Goal: Task Accomplishment & Management: Manage account settings

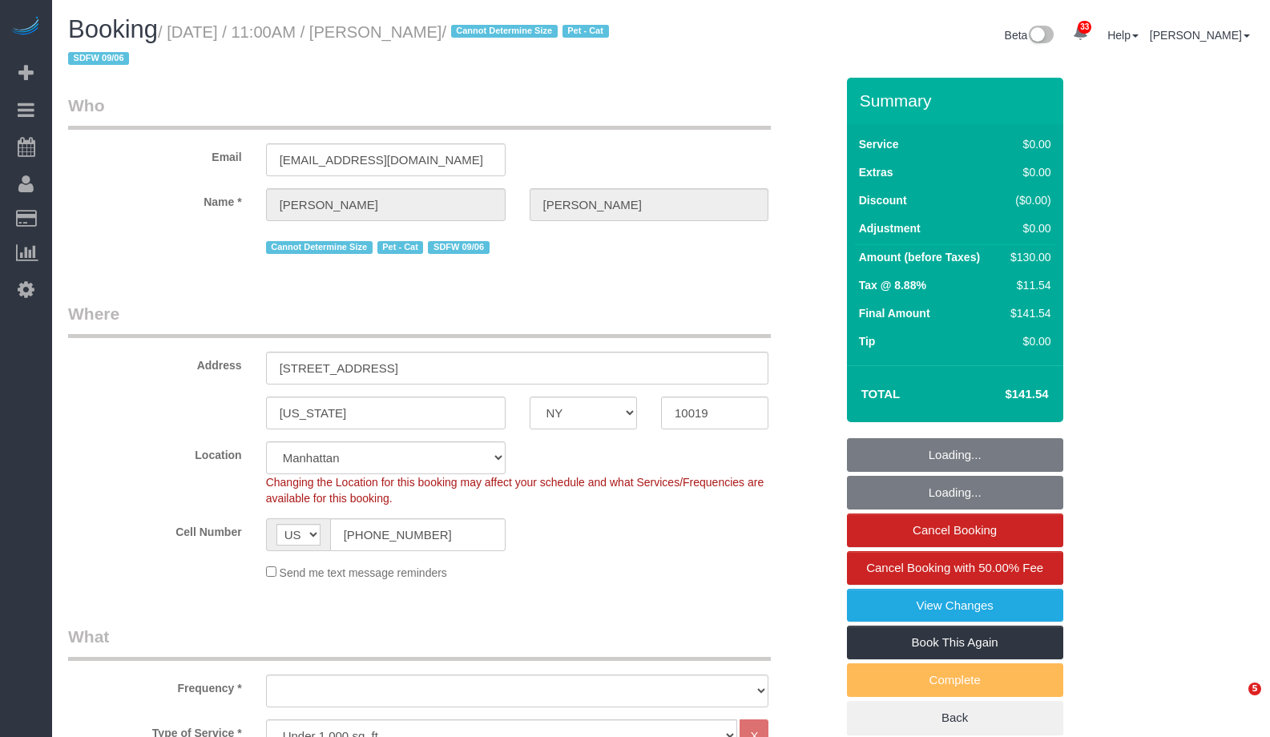
select select "NY"
select select "1"
select select "object:972"
select select "string:stripe-pm_1S4Cfv4VGloSiKo7AMsWnOTl"
select select "number:89"
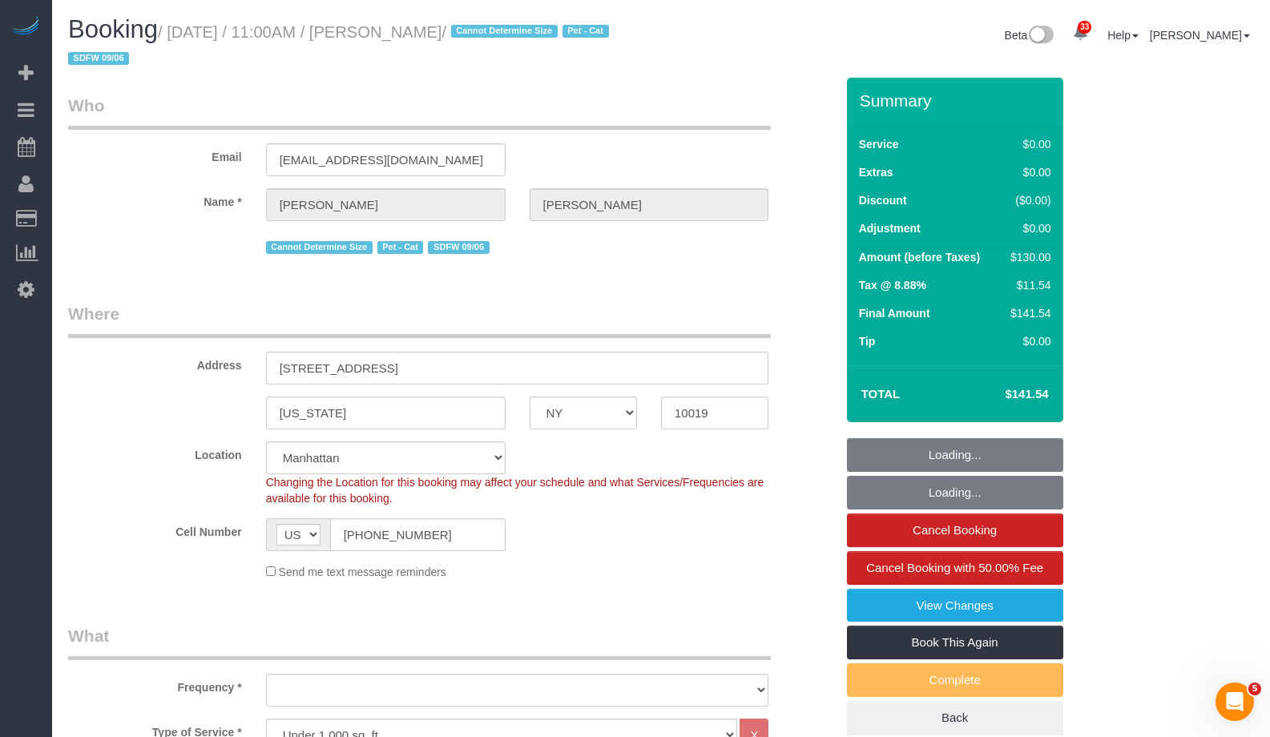
select select "number:90"
select select "number:14"
select select "number:5"
select select "spot1"
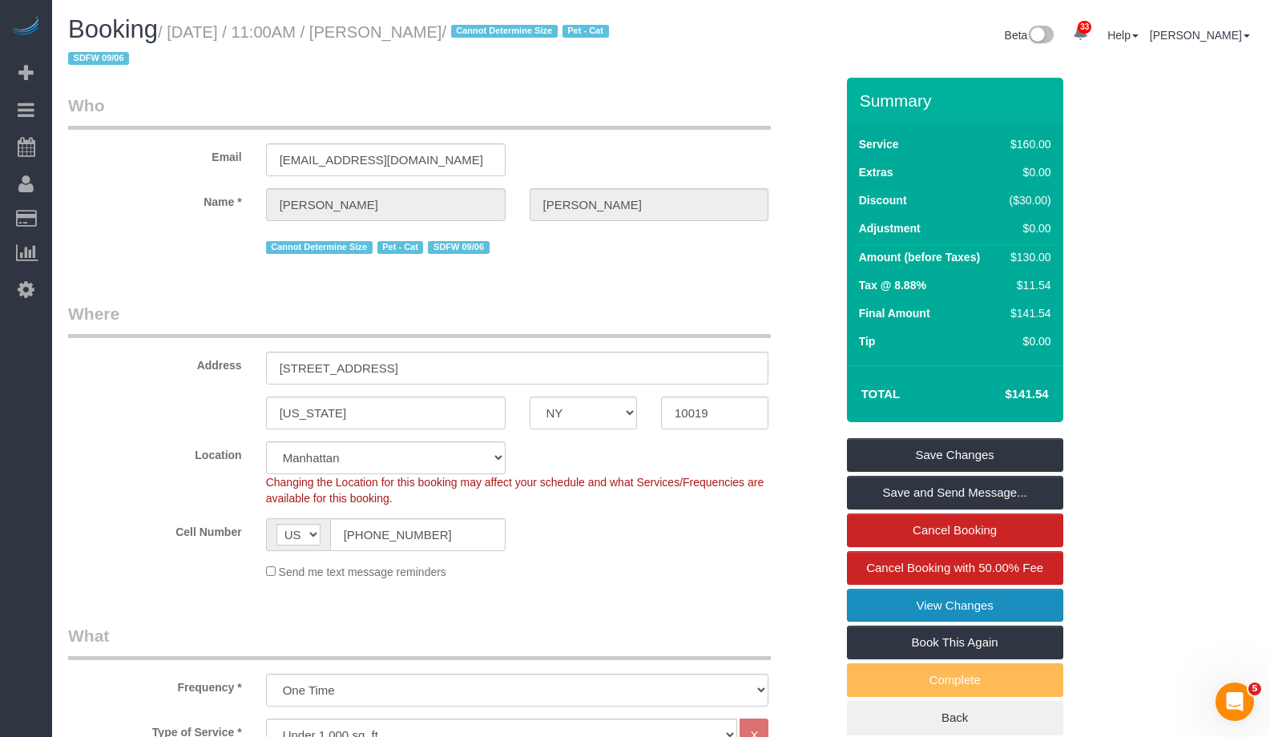
click at [1030, 602] on link "View Changes" at bounding box center [955, 606] width 216 height 34
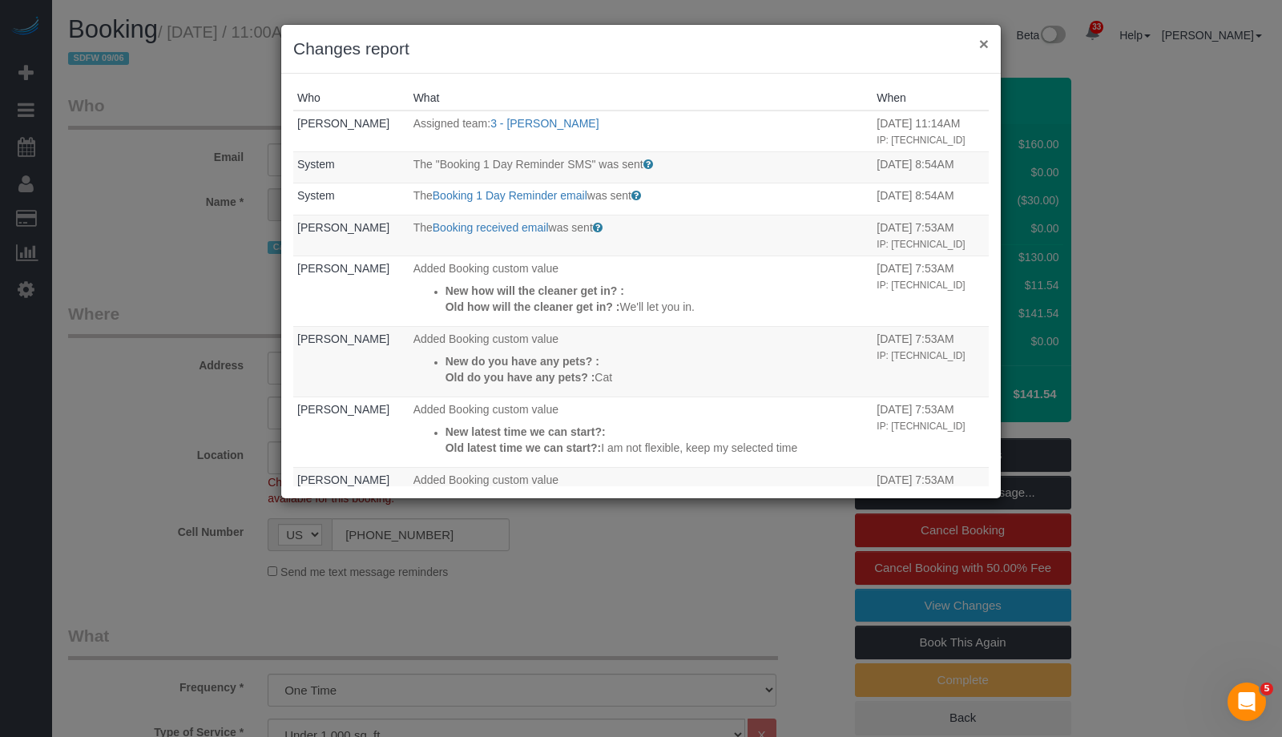
click at [980, 45] on button "×" at bounding box center [984, 43] width 10 height 17
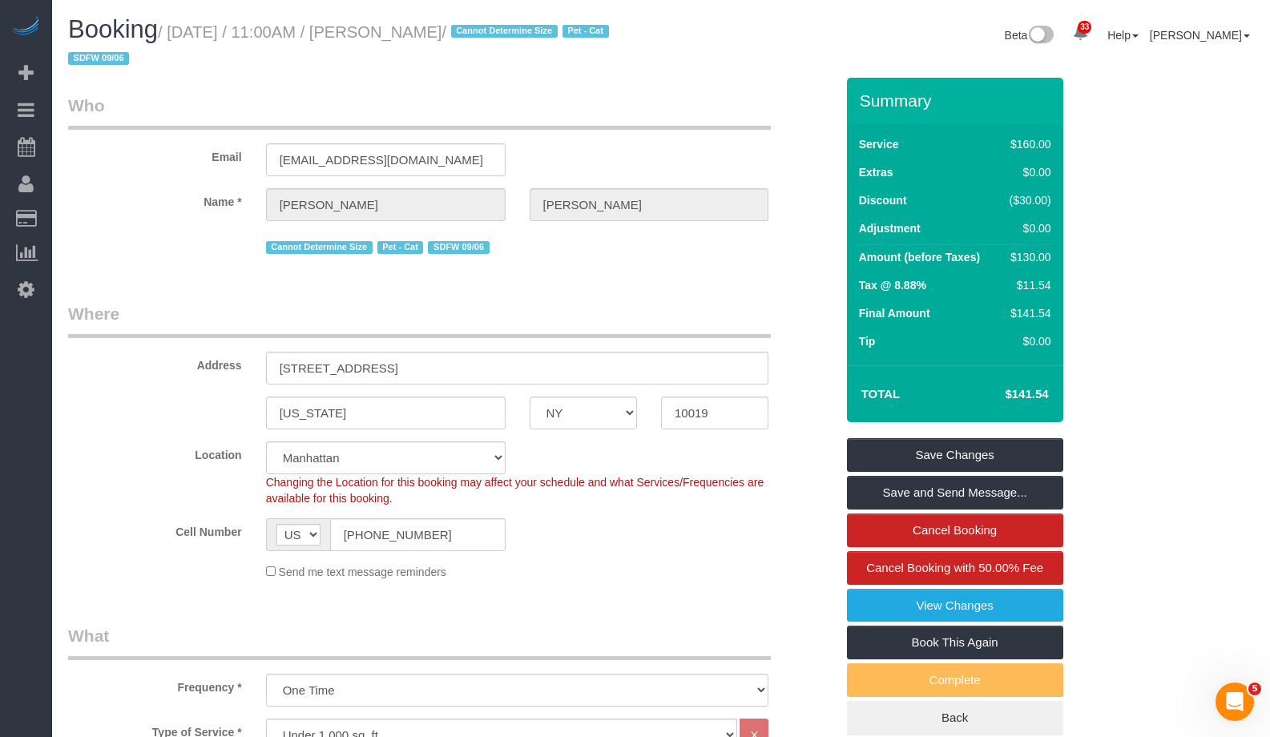
drag, startPoint x: 401, startPoint y: 36, endPoint x: 499, endPoint y: 36, distance: 97.7
click at [499, 36] on small "/ October 04, 2025 / 11:00AM / Rhea Mundy / Cannot Determine Size Pet - Cat SDF…" at bounding box center [340, 45] width 545 height 45
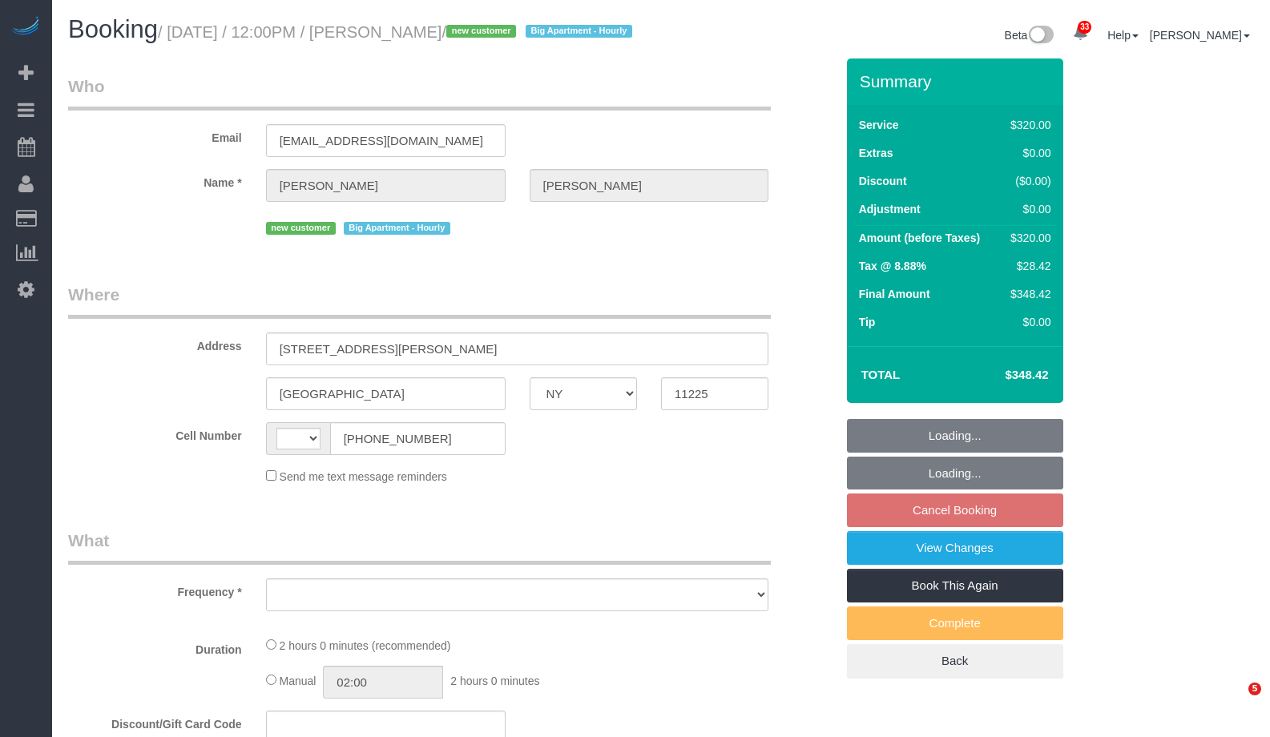
select select "NY"
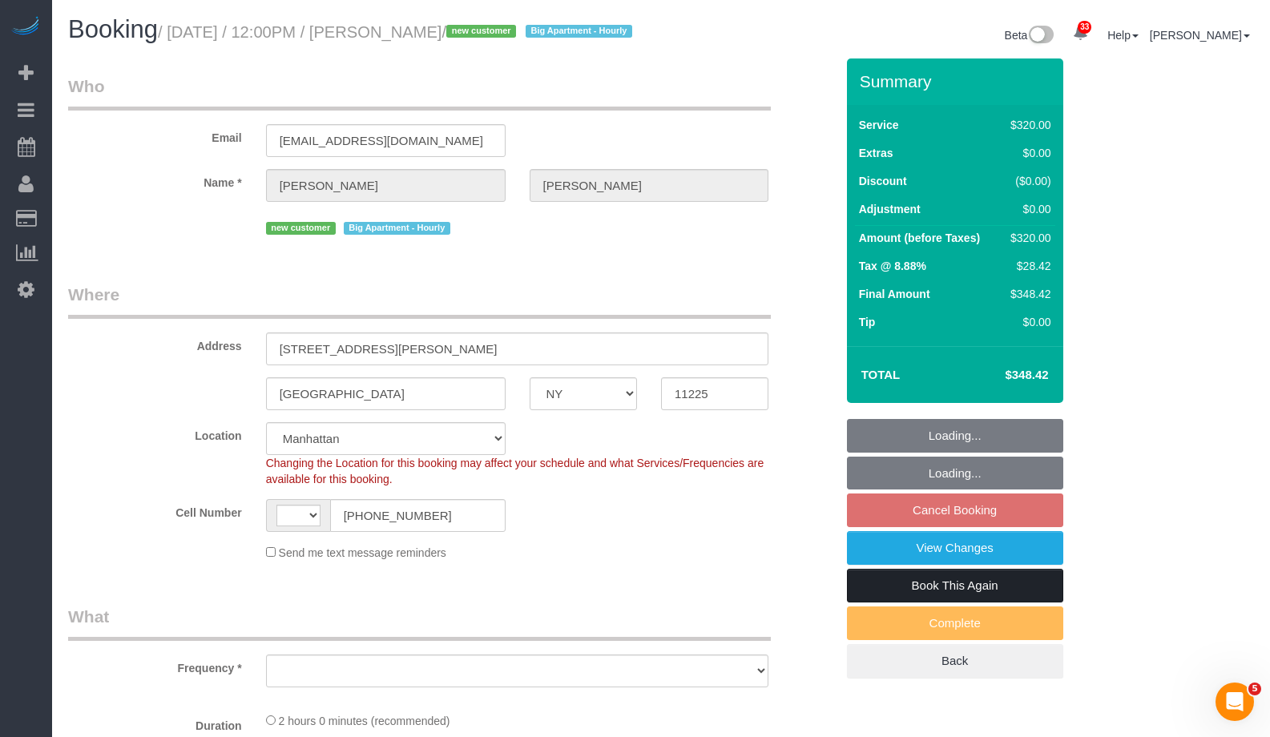
select select "string:stripe-pm_1SDtrw4VGloSiKo713JIDWTq"
select select "number:59"
select select "number:73"
select select "number:13"
select select "number:5"
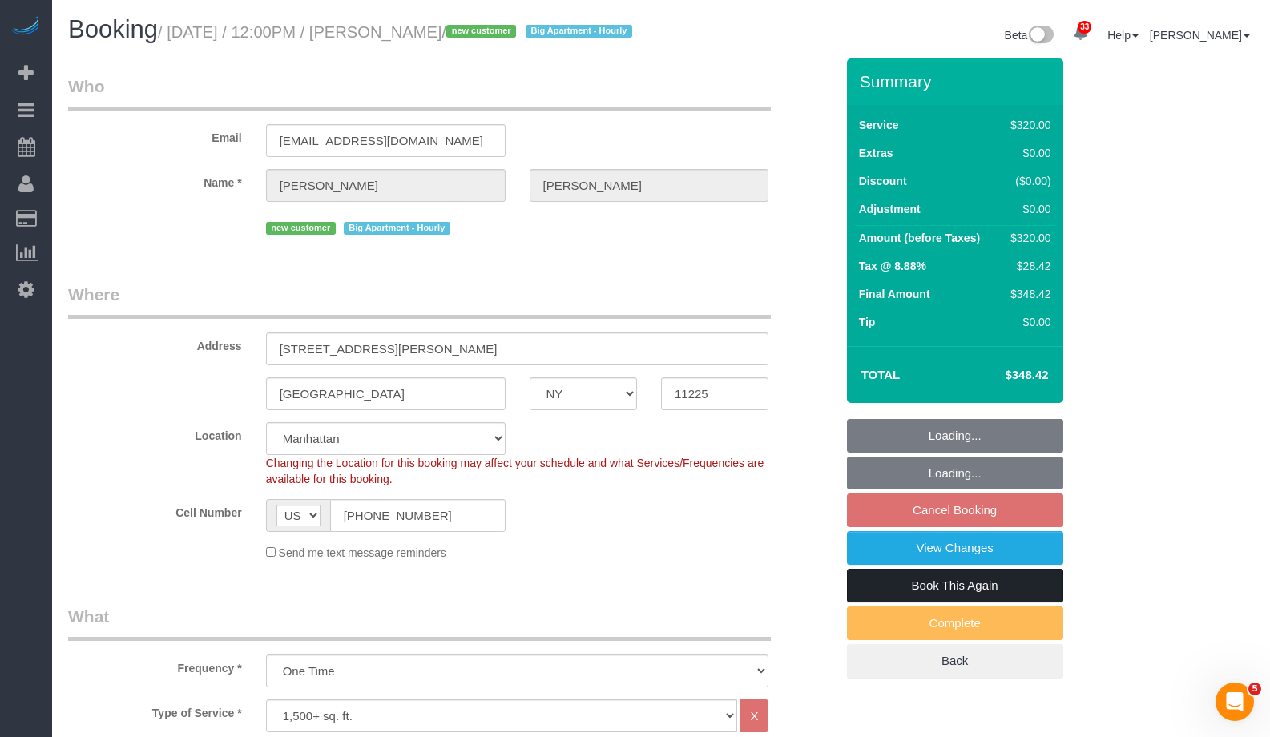
select select "string:[GEOGRAPHIC_DATA]"
select select "object:819"
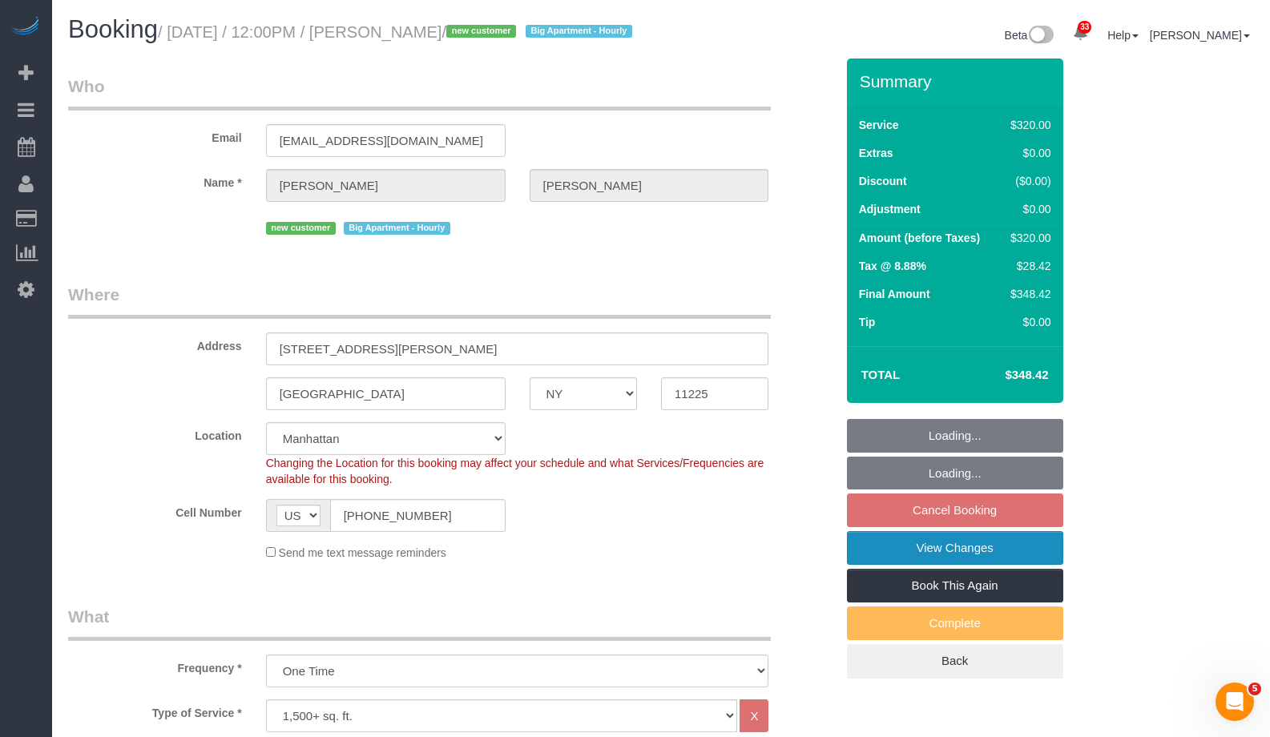
select select "spot5"
click at [1035, 565] on link "View Changes" at bounding box center [955, 548] width 216 height 34
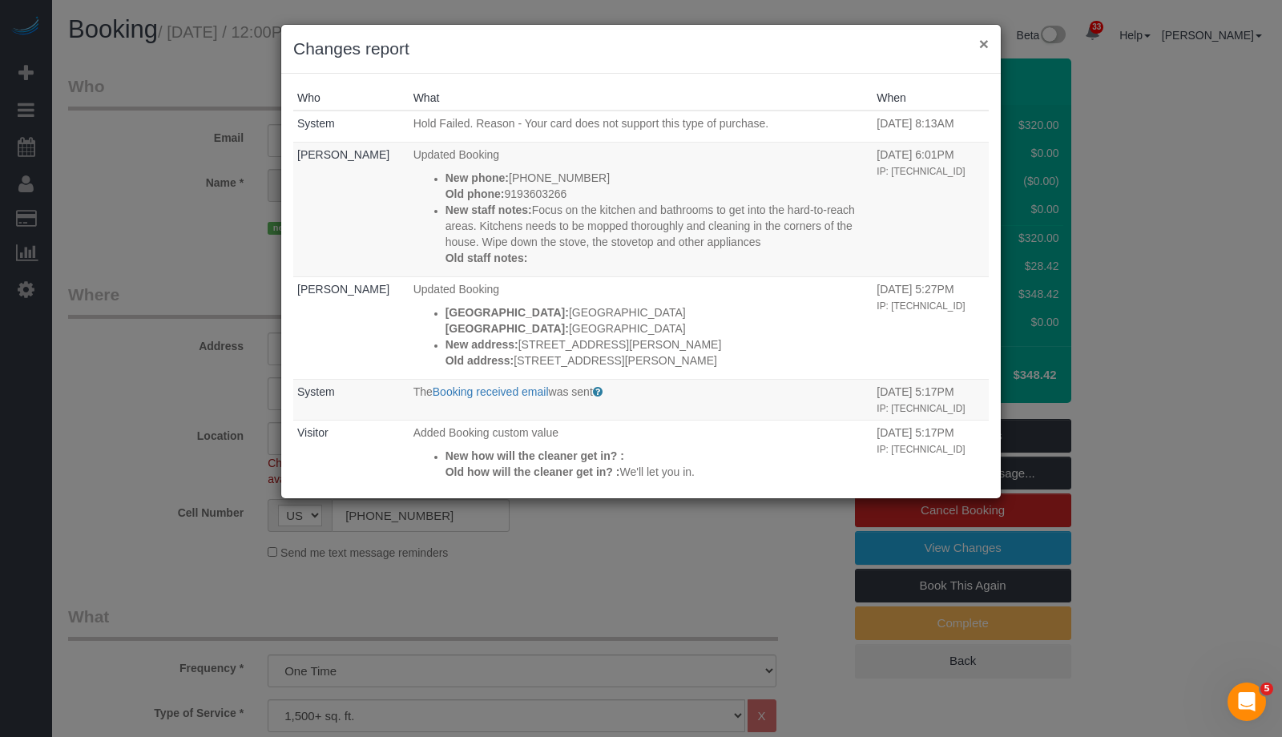
click at [981, 44] on button "×" at bounding box center [984, 43] width 10 height 17
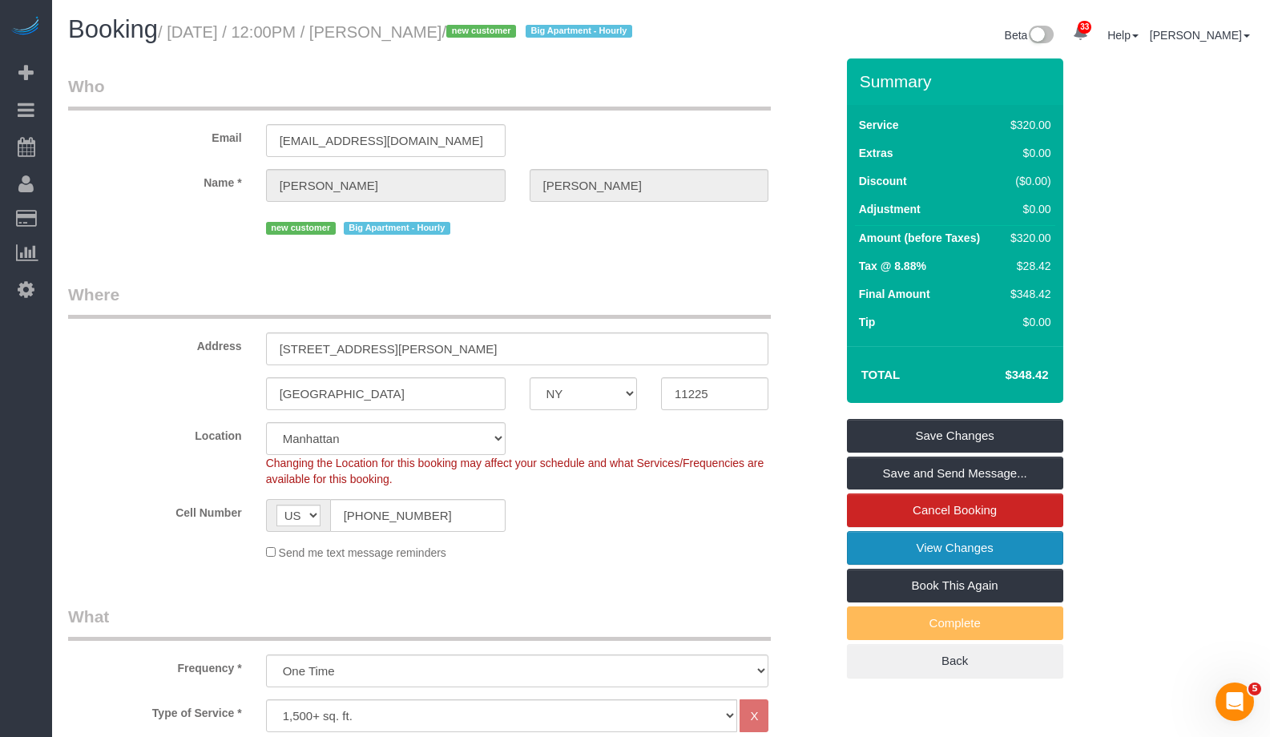
click at [1020, 565] on link "View Changes" at bounding box center [955, 548] width 216 height 34
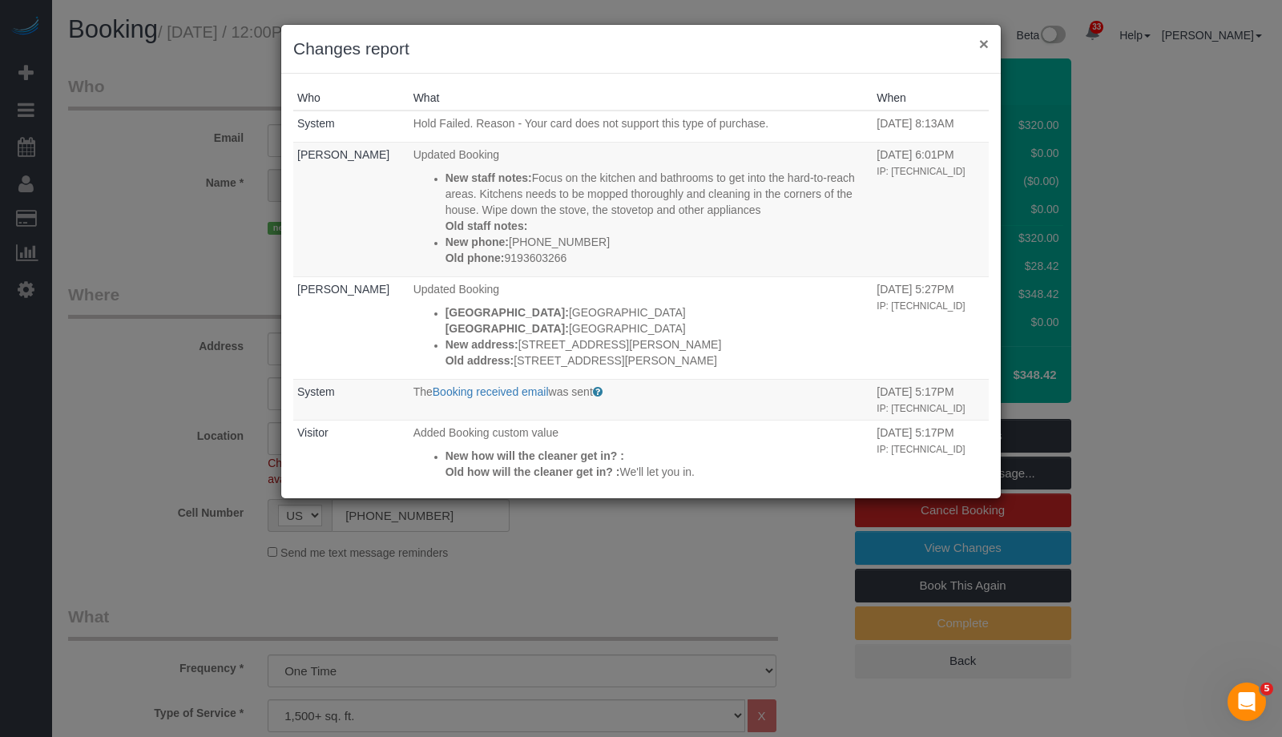
click at [983, 44] on button "×" at bounding box center [984, 43] width 10 height 17
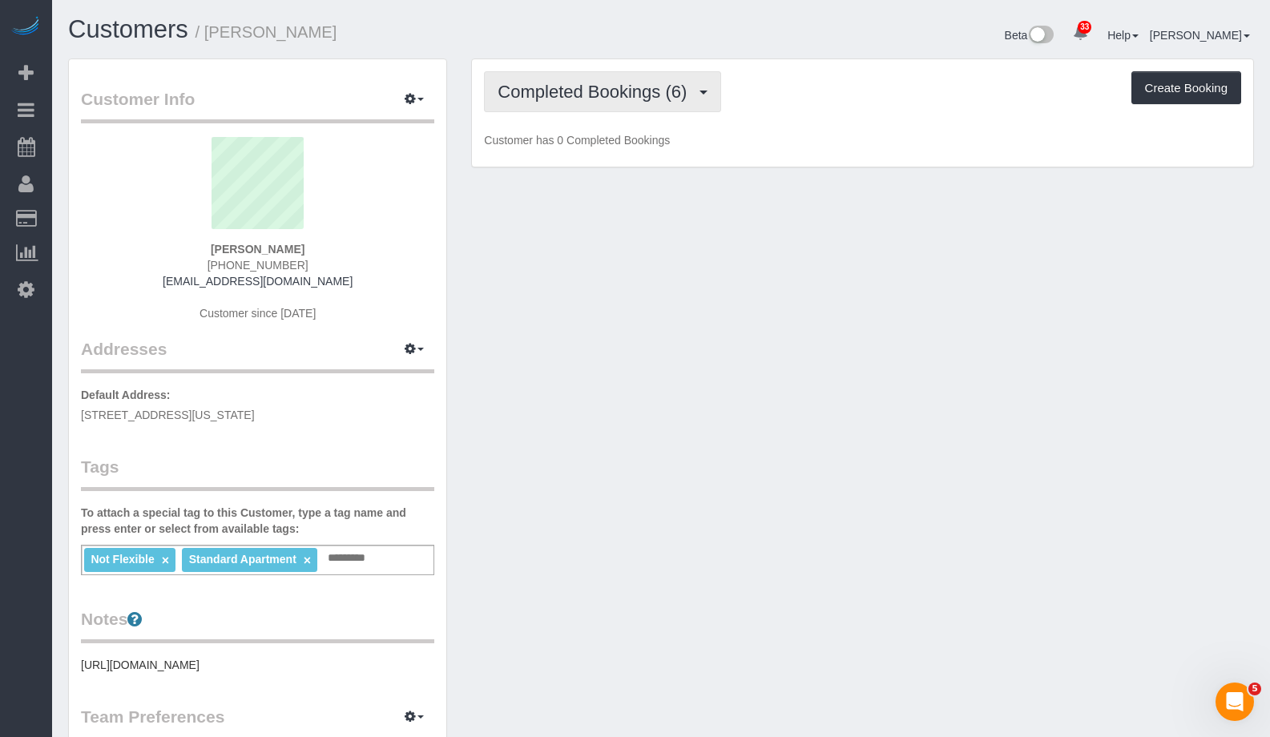
click at [570, 95] on span "Completed Bookings (6)" at bounding box center [595, 92] width 197 height 20
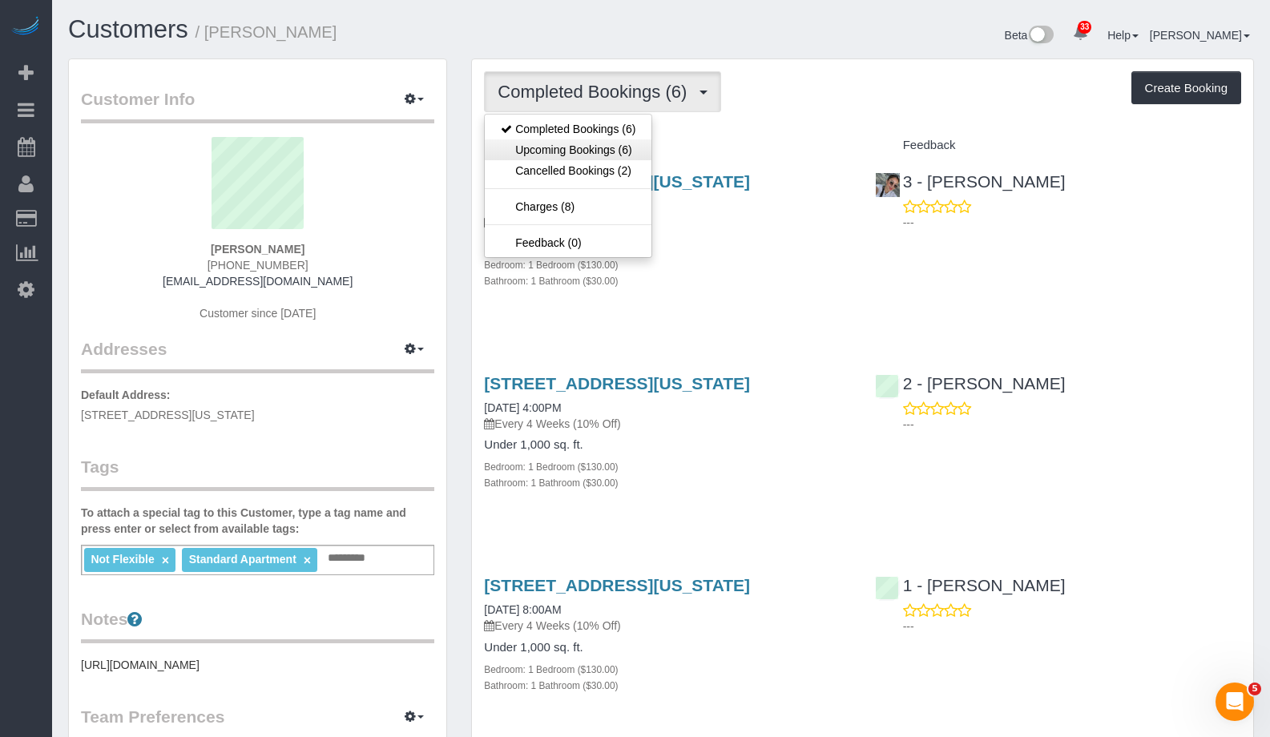
click at [554, 151] on link "Upcoming Bookings (6)" at bounding box center [568, 149] width 167 height 21
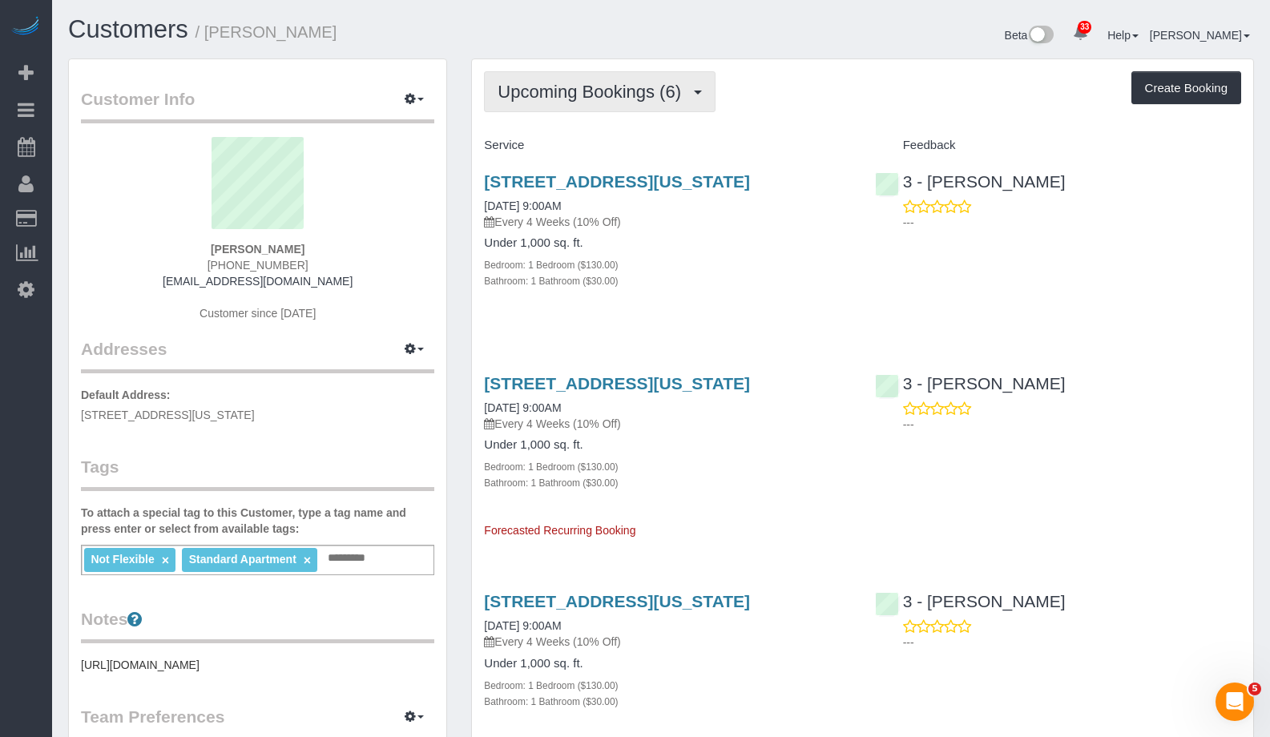
click at [589, 89] on span "Upcoming Bookings (6)" at bounding box center [592, 92] width 191 height 20
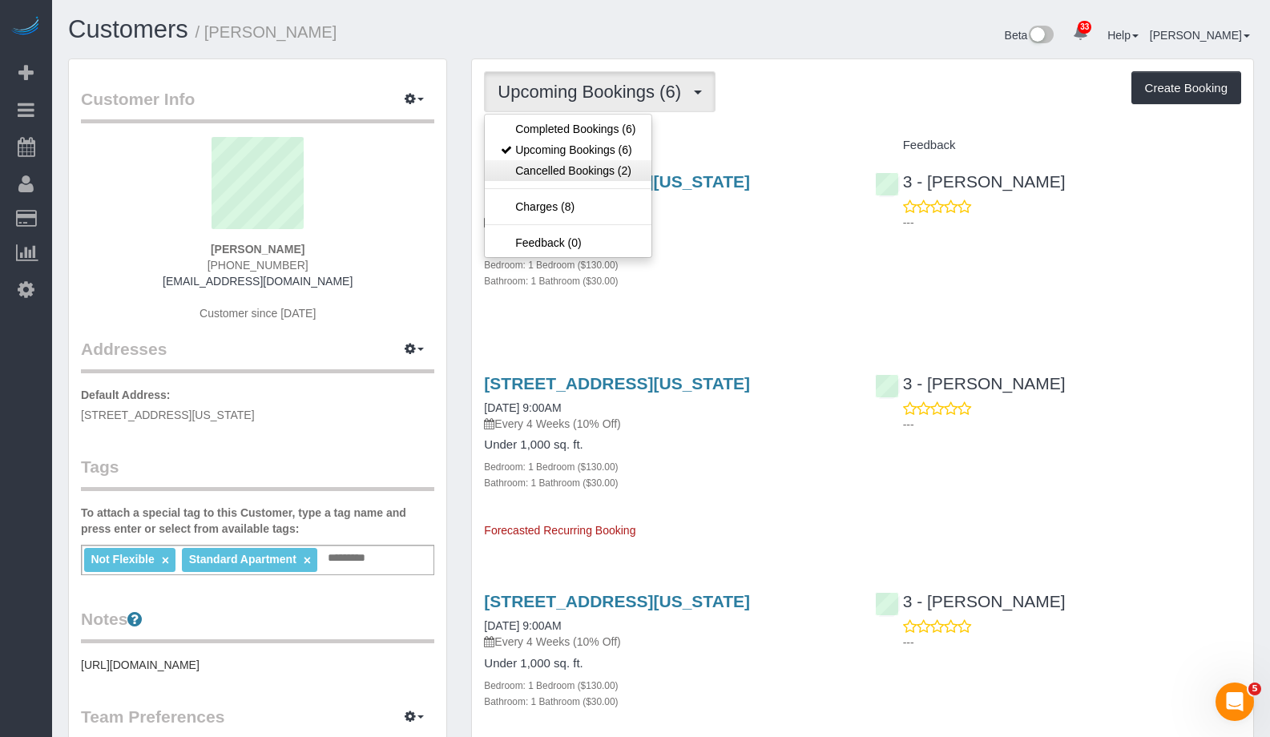
click at [570, 170] on link "Cancelled Bookings (2)" at bounding box center [568, 170] width 167 height 21
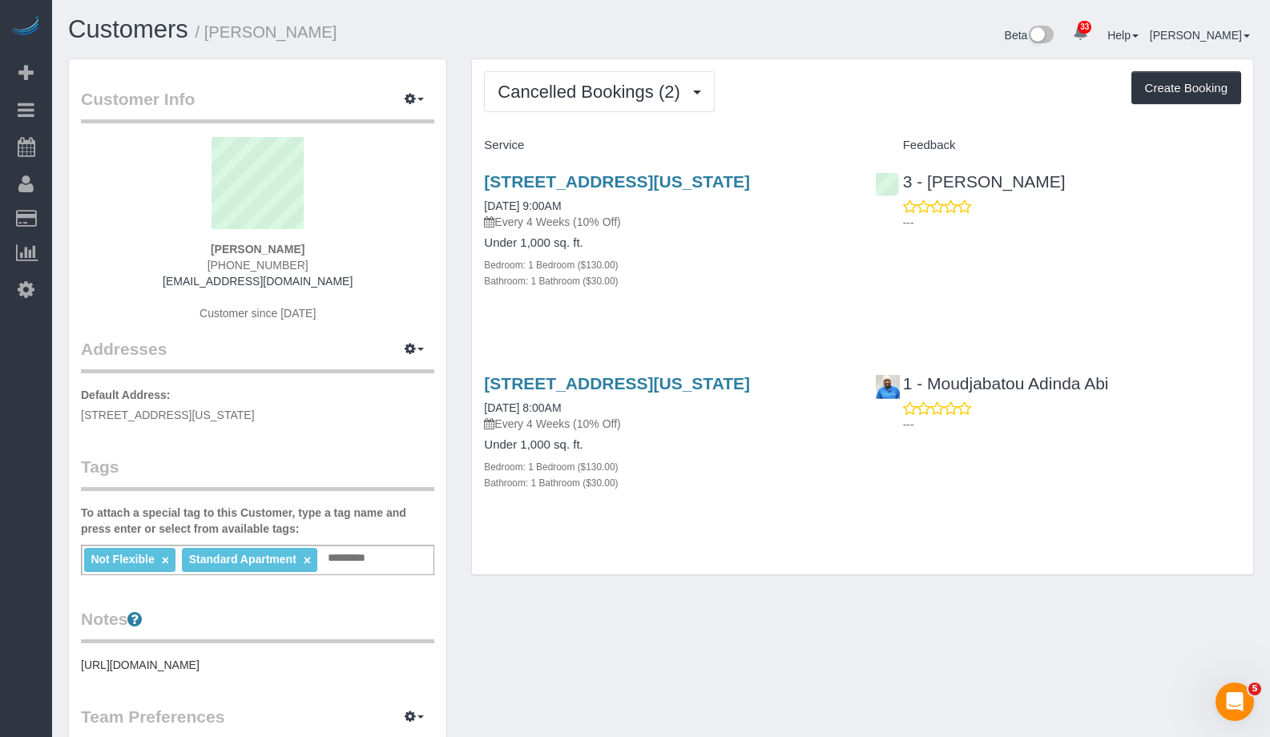
click at [544, 230] on div "130 West 67th Street, Apt 6j, New York, NY 10023 10/04/2025 9:00AM Every 4 Week…" at bounding box center [667, 201] width 366 height 58
click at [546, 212] on link "10/04/2025 9:00AM" at bounding box center [522, 205] width 77 height 13
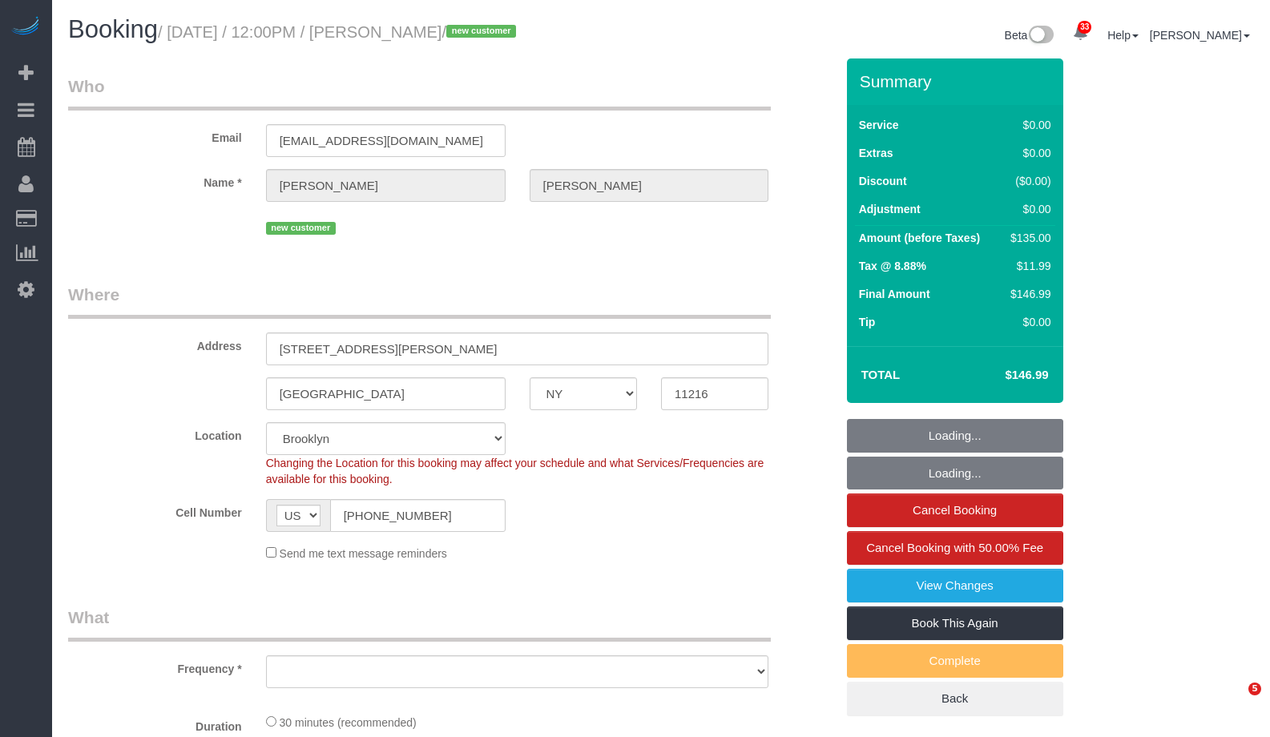
select select "NY"
select select "number:59"
select select "number:90"
select select "number:15"
select select "number:5"
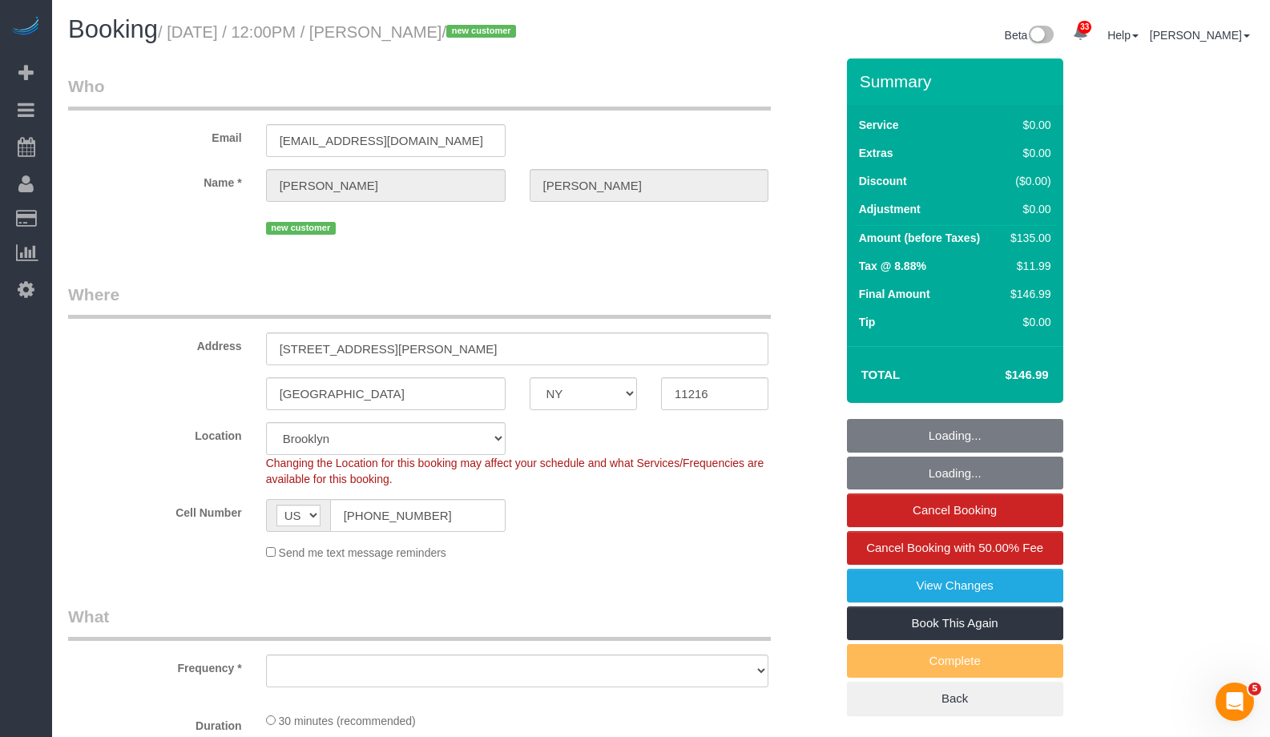
select select "string:stripe-pm_1SEC6T4VGloSiKo7tCGDm4BU"
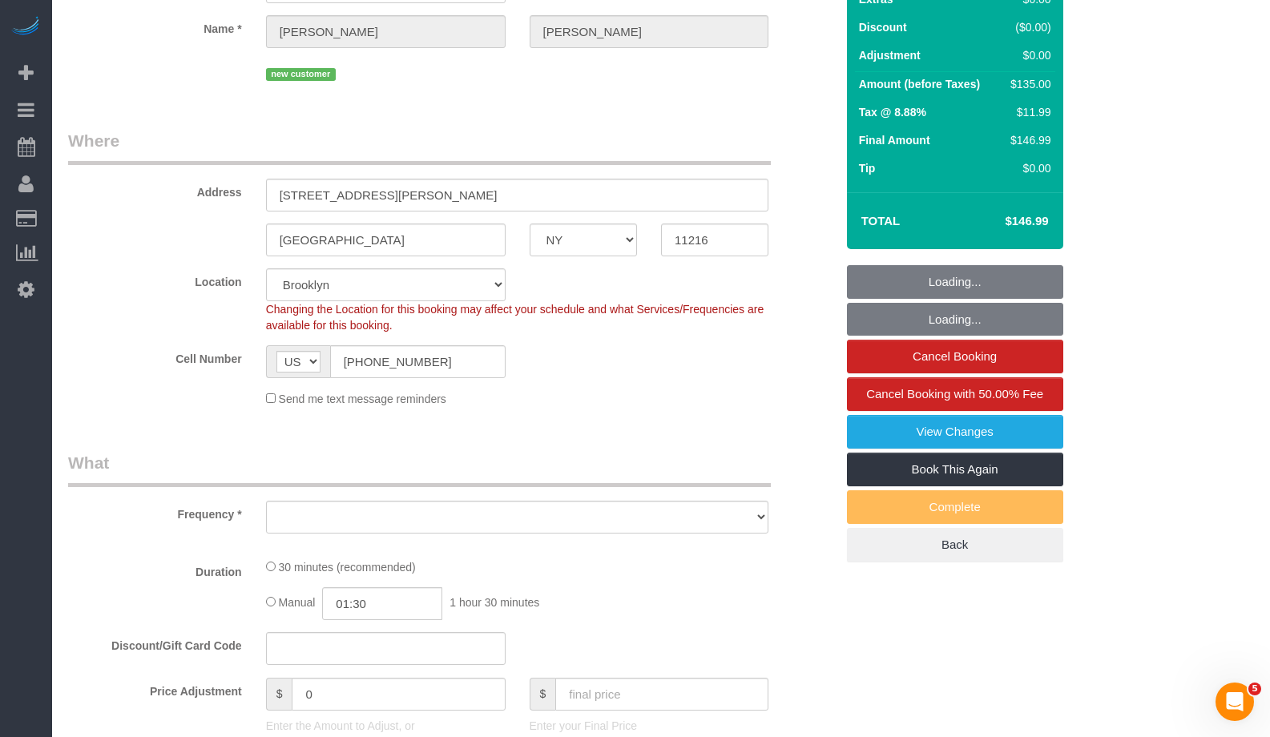
select select "object:964"
select select "spot1"
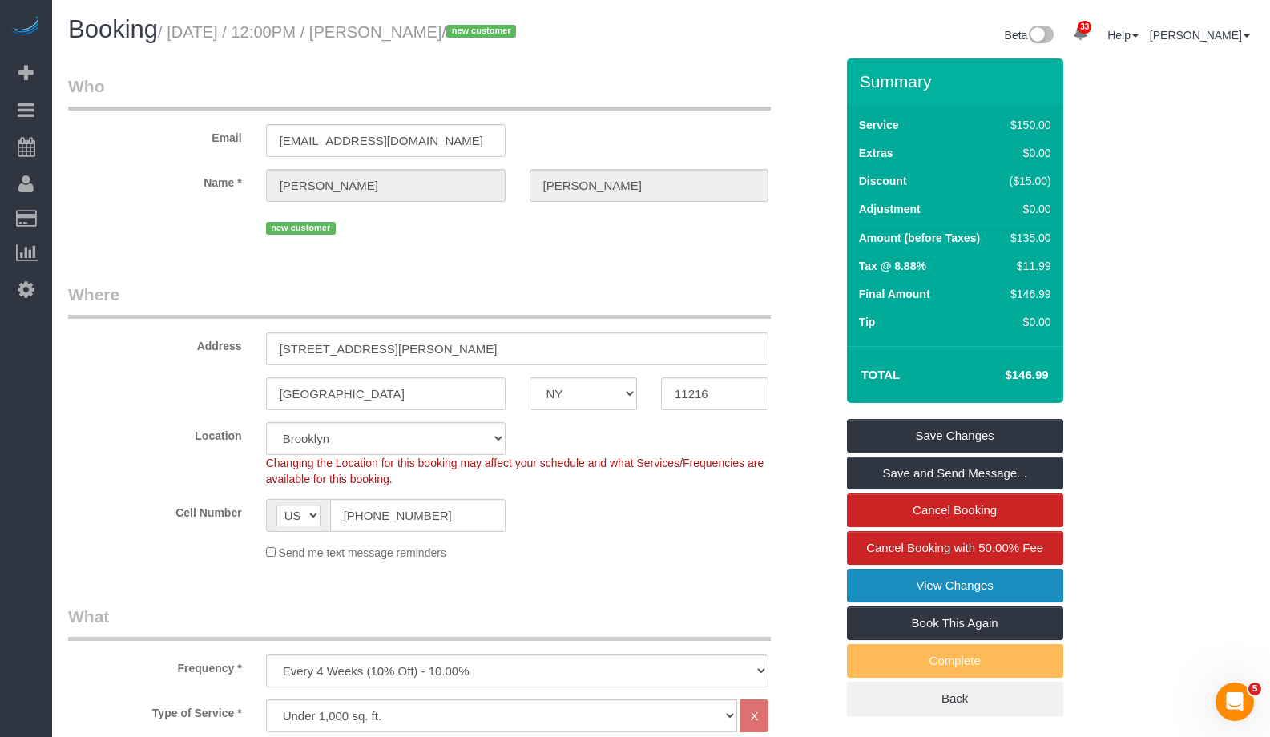
click at [1018, 583] on link "View Changes" at bounding box center [955, 586] width 216 height 34
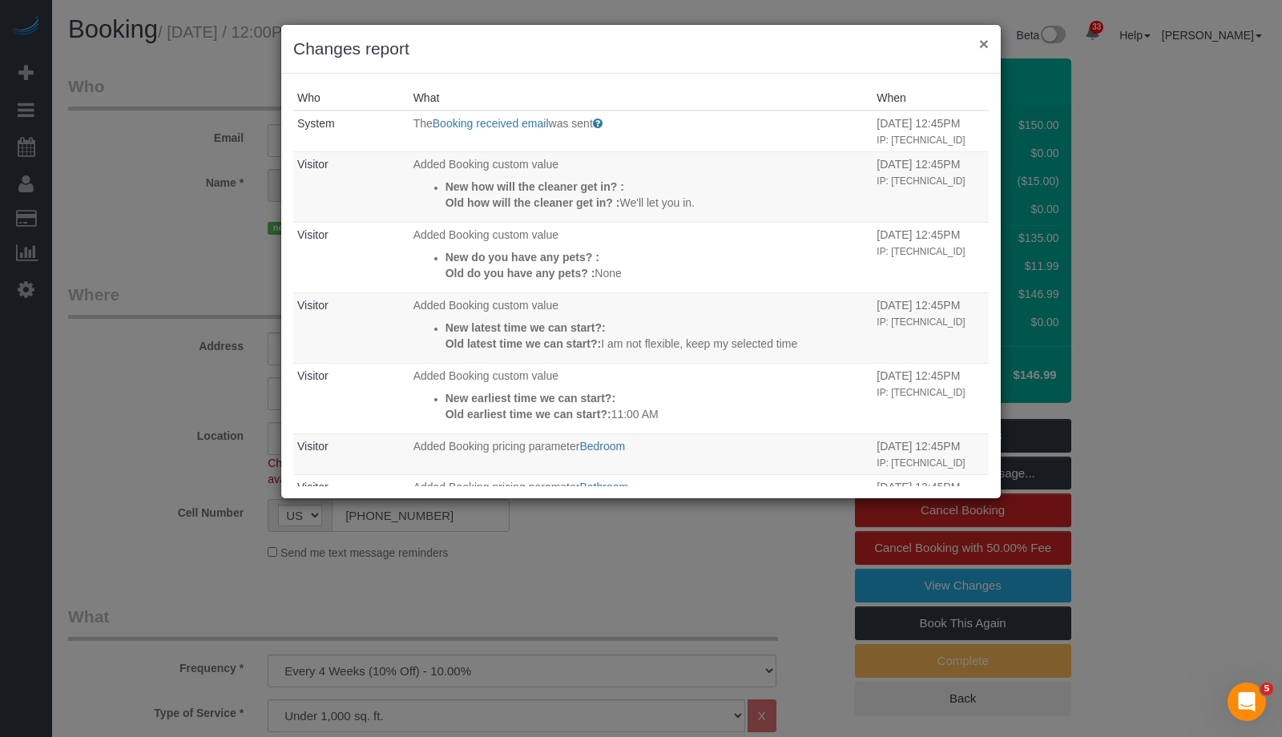
click at [981, 47] on button "×" at bounding box center [984, 43] width 10 height 17
